Goal: Navigation & Orientation: Find specific page/section

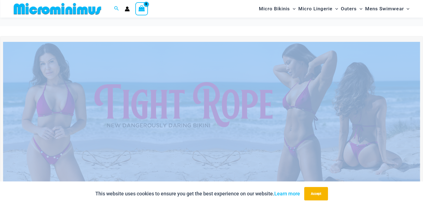
scroll to position [51, 0]
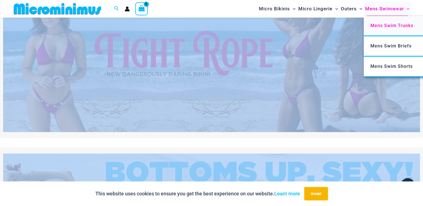
click at [383, 24] on span "Mens Swim Trunks" at bounding box center [392, 25] width 43 height 5
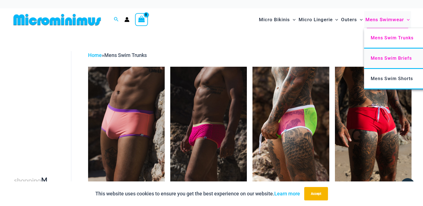
click at [391, 56] on span "Mens Swim Briefs" at bounding box center [391, 58] width 41 height 5
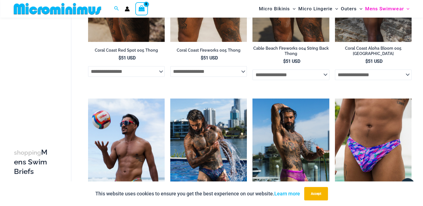
scroll to position [79, 0]
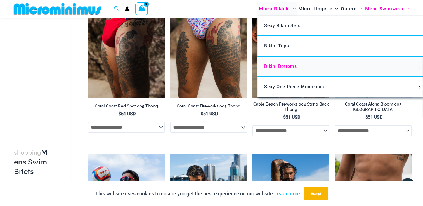
click at [286, 65] on span "Bikini Bottoms" at bounding box center [280, 66] width 33 height 5
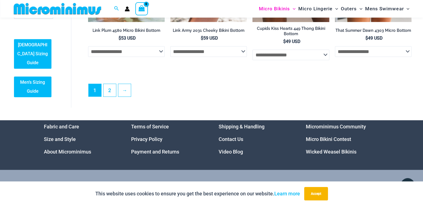
scroll to position [1665, 0]
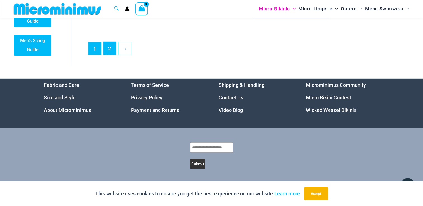
click at [111, 51] on link "2" at bounding box center [109, 48] width 13 height 13
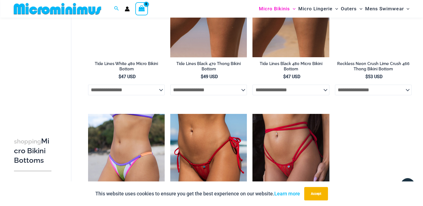
scroll to position [692, 0]
